Goal: Complete application form: Complete application form

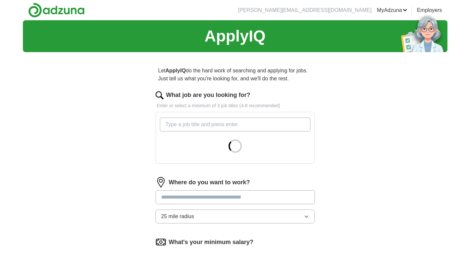
click at [303, 212] on button "25 mile radius" at bounding box center [235, 216] width 159 height 14
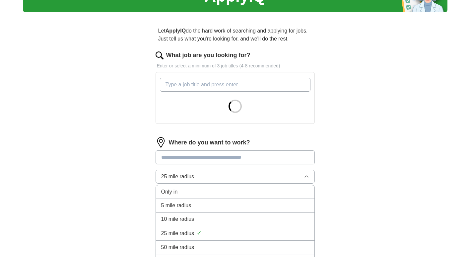
scroll to position [47, 0]
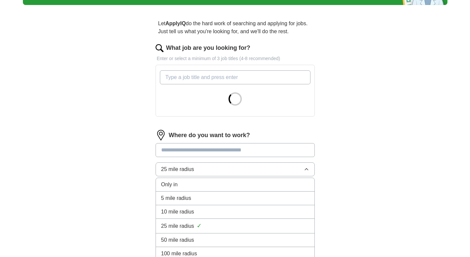
click at [279, 199] on div "5 mile radius" at bounding box center [235, 198] width 148 height 8
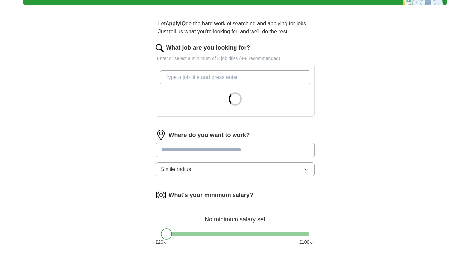
click at [295, 168] on button "5 mile radius" at bounding box center [235, 169] width 159 height 14
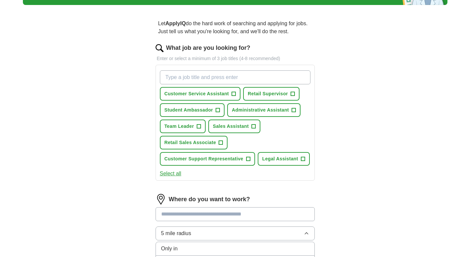
click at [266, 249] on div "Only in" at bounding box center [235, 249] width 148 height 8
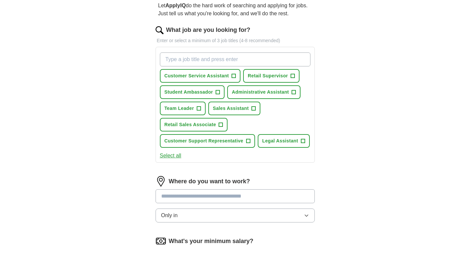
scroll to position [66, 0]
click at [293, 194] on input at bounding box center [235, 196] width 159 height 14
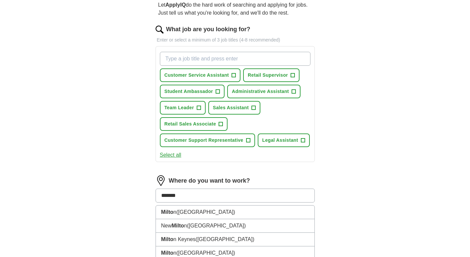
type input "********"
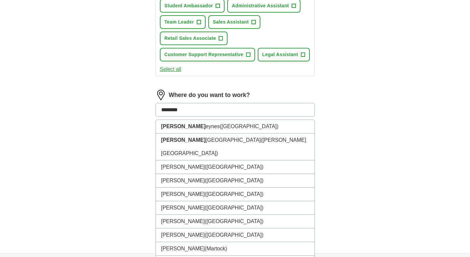
click at [240, 126] on span "([GEOGRAPHIC_DATA])" at bounding box center [249, 126] width 59 height 6
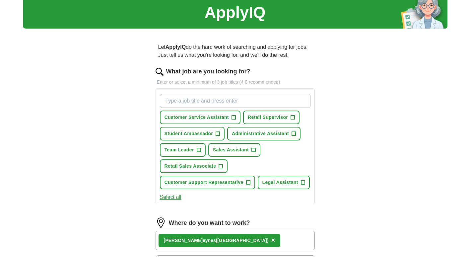
scroll to position [21, 0]
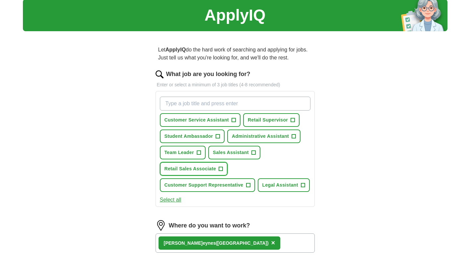
click at [221, 169] on span "+" at bounding box center [221, 168] width 4 height 5
click at [254, 152] on span "+" at bounding box center [254, 152] width 4 height 5
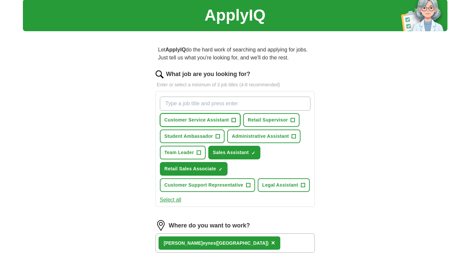
click at [230, 120] on button "Customer Service Assistant +" at bounding box center [200, 120] width 81 height 14
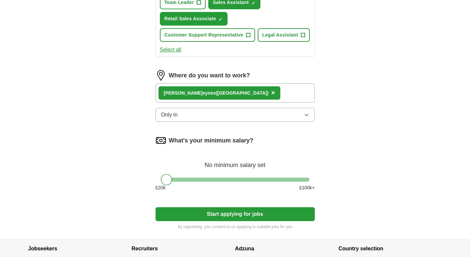
scroll to position [189, 0]
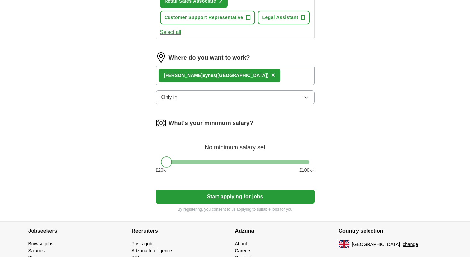
click at [260, 198] on button "Start applying for jobs" at bounding box center [235, 197] width 159 height 14
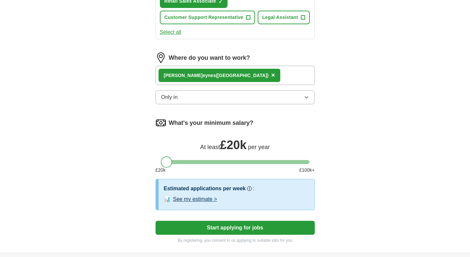
click at [250, 229] on button "Start applying for jobs" at bounding box center [235, 228] width 159 height 14
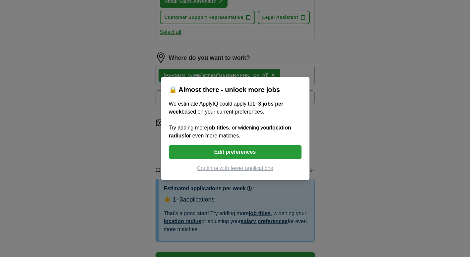
click at [245, 169] on button "Continue with fewer applications" at bounding box center [235, 168] width 133 height 8
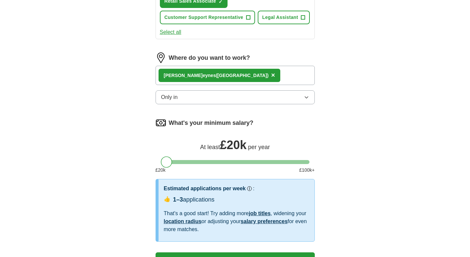
select select "**"
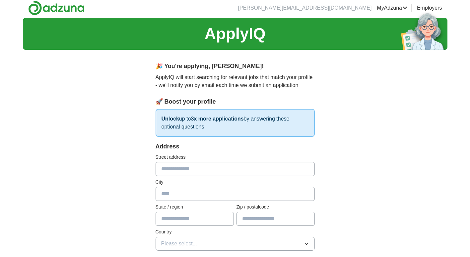
scroll to position [4, 0]
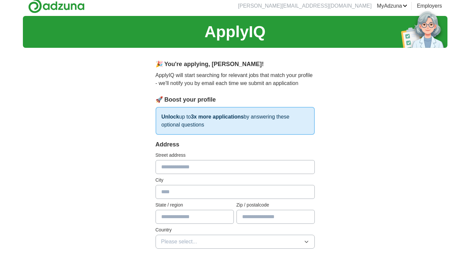
click at [207, 168] on input "text" at bounding box center [235, 167] width 159 height 14
type input "**********"
type input "*******"
type input "**********"
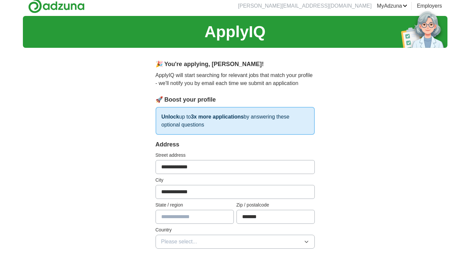
click at [173, 218] on input "text" at bounding box center [195, 217] width 78 height 14
type input "**********"
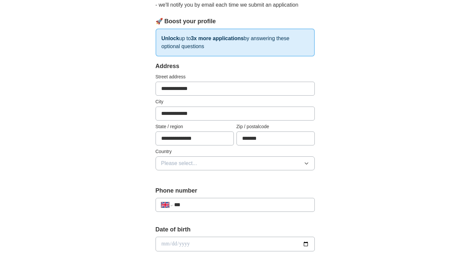
scroll to position [88, 0]
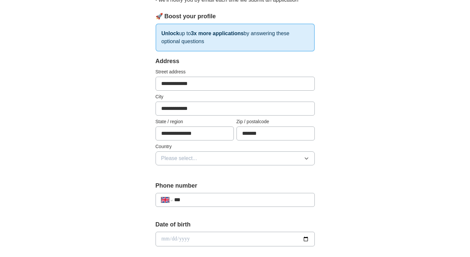
click at [249, 153] on button "Please select..." at bounding box center [235, 158] width 159 height 14
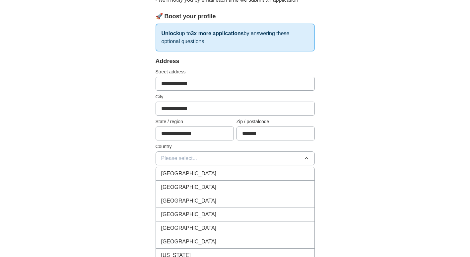
click at [223, 174] on div "[GEOGRAPHIC_DATA]" at bounding box center [235, 174] width 148 height 8
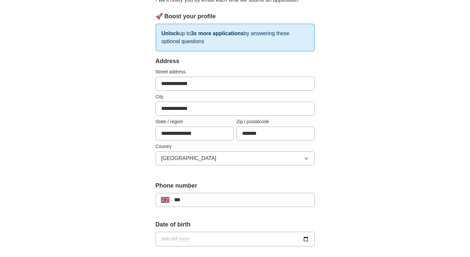
click at [229, 202] on input "***" at bounding box center [241, 200] width 135 height 8
type input "**********"
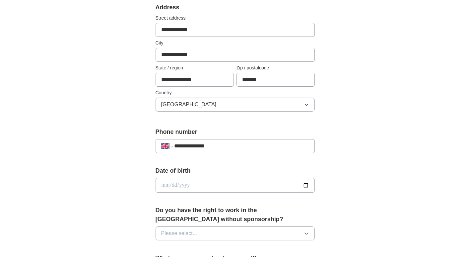
scroll to position [144, 0]
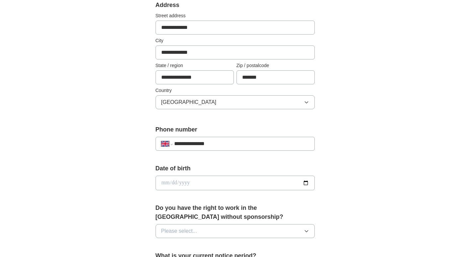
click at [267, 182] on input "date" at bounding box center [235, 183] width 159 height 15
type input "**********"
click at [250, 235] on button "Please select..." at bounding box center [235, 231] width 159 height 14
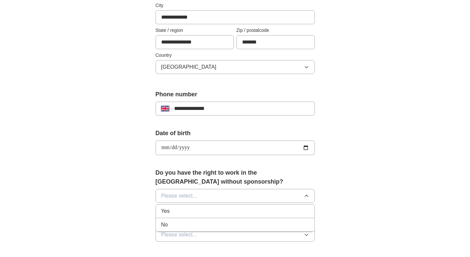
scroll to position [189, 0]
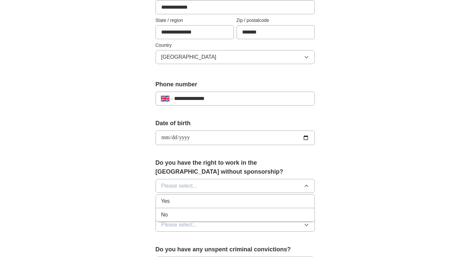
click at [252, 190] on button "Please select..." at bounding box center [235, 186] width 159 height 14
click at [251, 189] on button "Please select..." at bounding box center [235, 186] width 159 height 14
click at [225, 204] on div "Yes" at bounding box center [235, 201] width 148 height 8
click at [235, 230] on button "Please select..." at bounding box center [235, 225] width 159 height 14
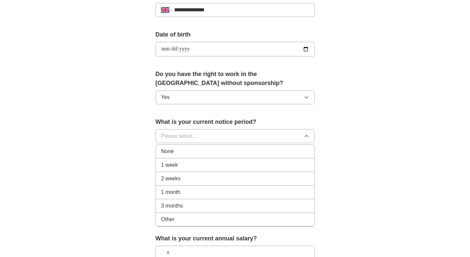
scroll to position [279, 0]
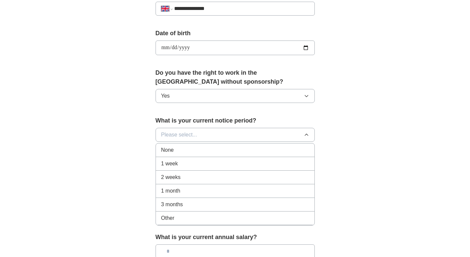
click at [271, 146] on div "None" at bounding box center [235, 150] width 148 height 8
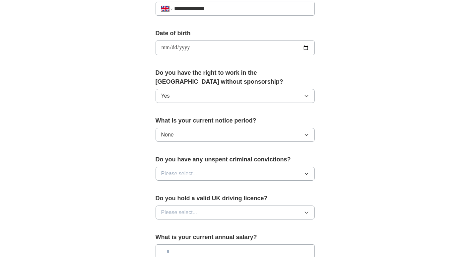
click at [282, 179] on button "Please select..." at bounding box center [235, 174] width 159 height 14
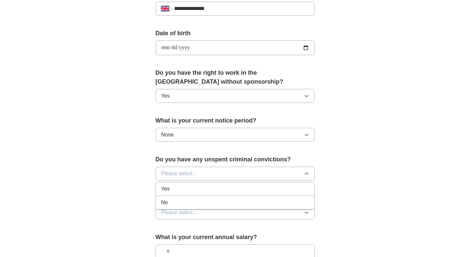
click at [242, 209] on li "No" at bounding box center [235, 203] width 159 height 14
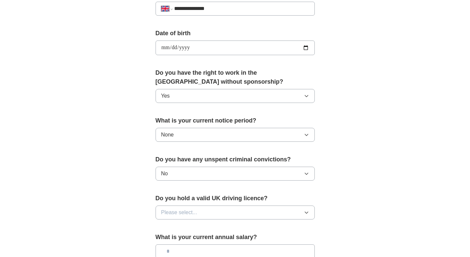
click at [237, 219] on button "Please select..." at bounding box center [235, 212] width 159 height 14
click at [209, 247] on li "No" at bounding box center [235, 242] width 159 height 14
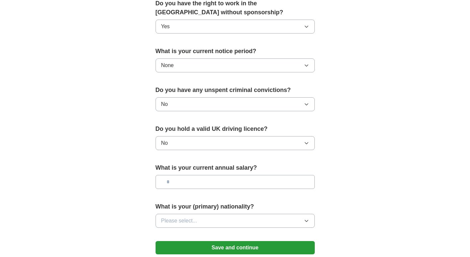
scroll to position [348, 0]
click at [266, 183] on input "text" at bounding box center [235, 182] width 159 height 14
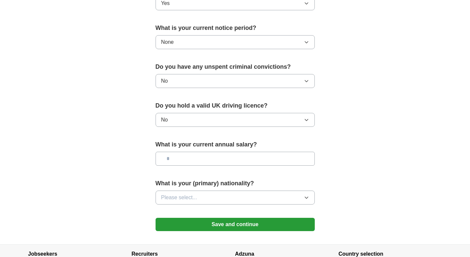
scroll to position [381, 0]
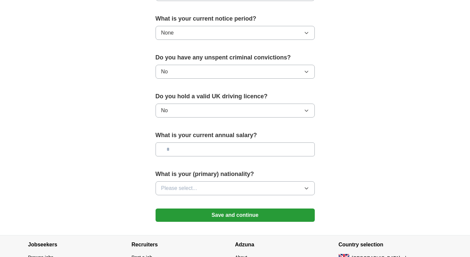
click at [275, 192] on button "Please select..." at bounding box center [235, 188] width 159 height 14
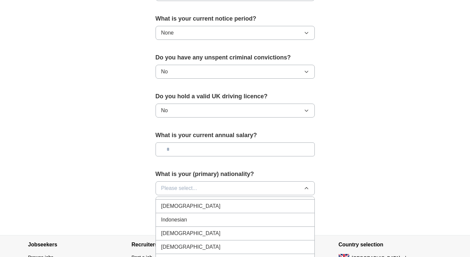
scroll to position [1086, 0]
click at [215, 209] on div "[DEMOGRAPHIC_DATA]" at bounding box center [235, 206] width 148 height 8
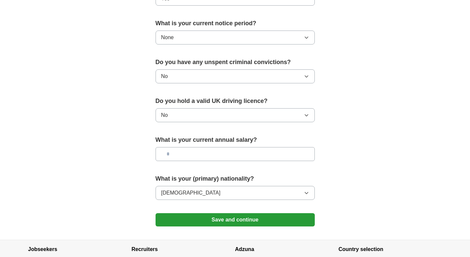
scroll to position [433, 0]
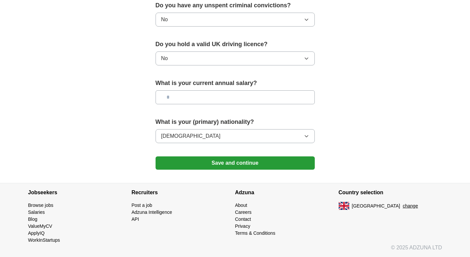
click at [276, 164] on button "Save and continue" at bounding box center [235, 162] width 159 height 13
